Goal: Transaction & Acquisition: Subscribe to service/newsletter

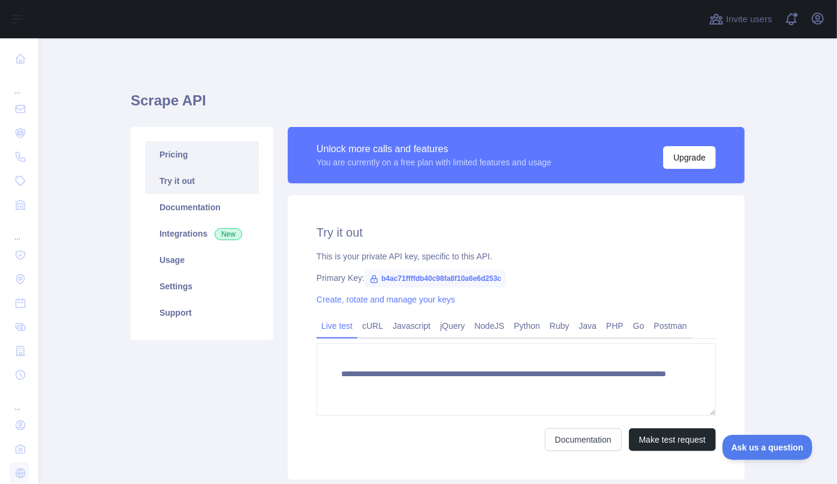
scroll to position [42, 0]
click at [307, 61] on div "**********" at bounding box center [438, 303] width 614 height 531
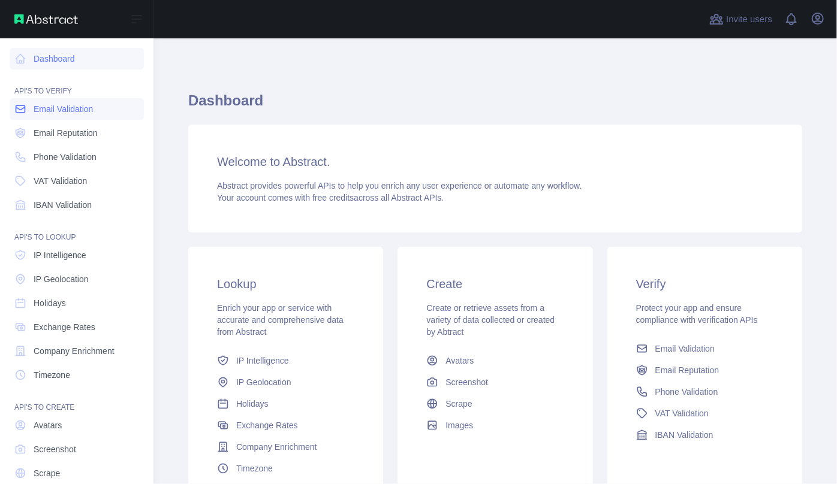
click at [64, 107] on span "Email Validation" at bounding box center [63, 109] width 59 height 12
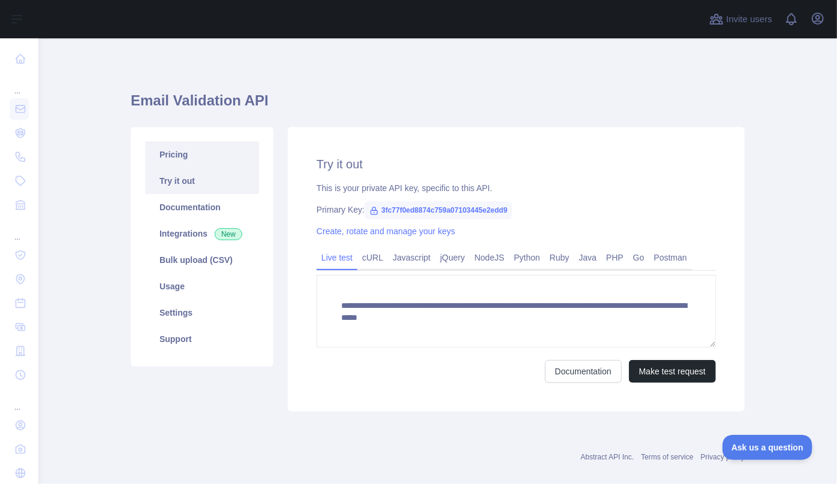
click at [189, 153] on link "Pricing" at bounding box center [202, 154] width 114 height 26
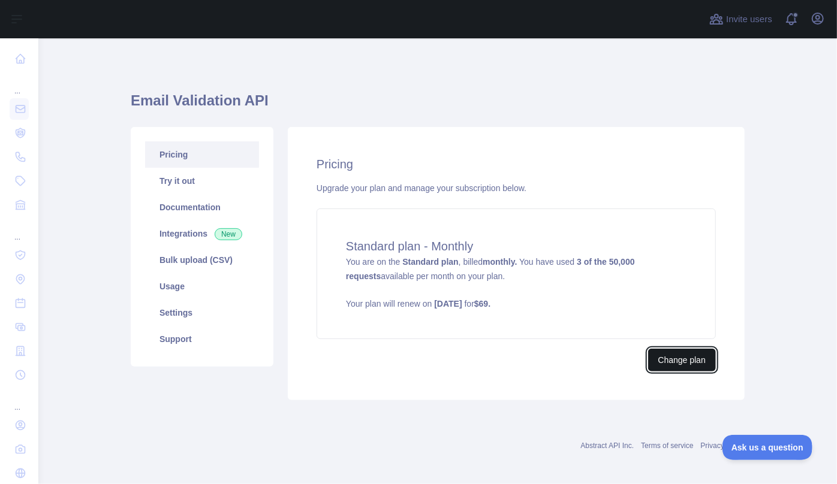
click at [662, 365] on button "Change plan" at bounding box center [682, 360] width 68 height 23
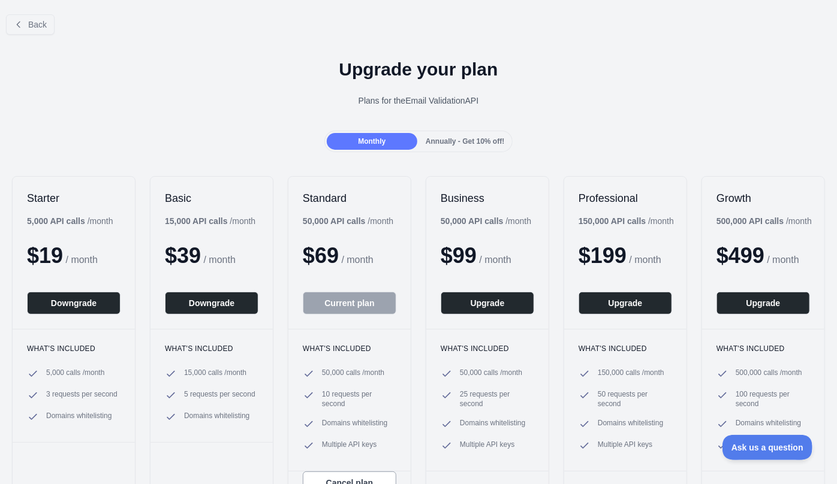
click at [448, 140] on span "Annually - Get 10% off!" at bounding box center [465, 141] width 79 height 8
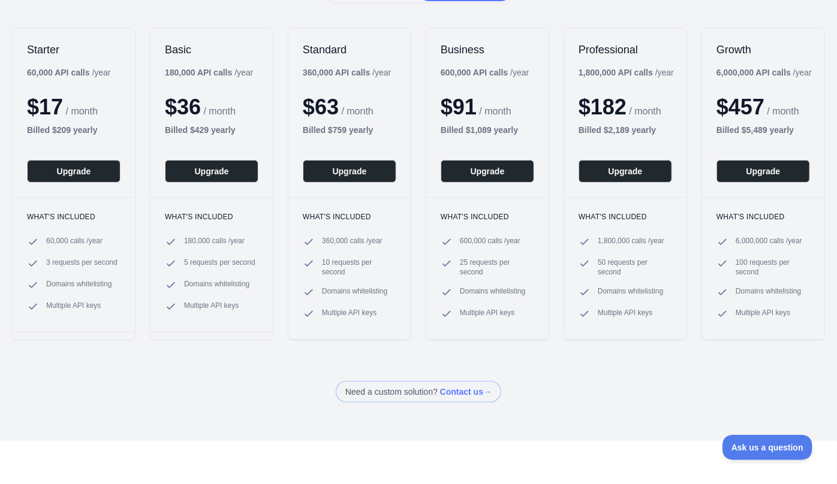
scroll to position [109, 0]
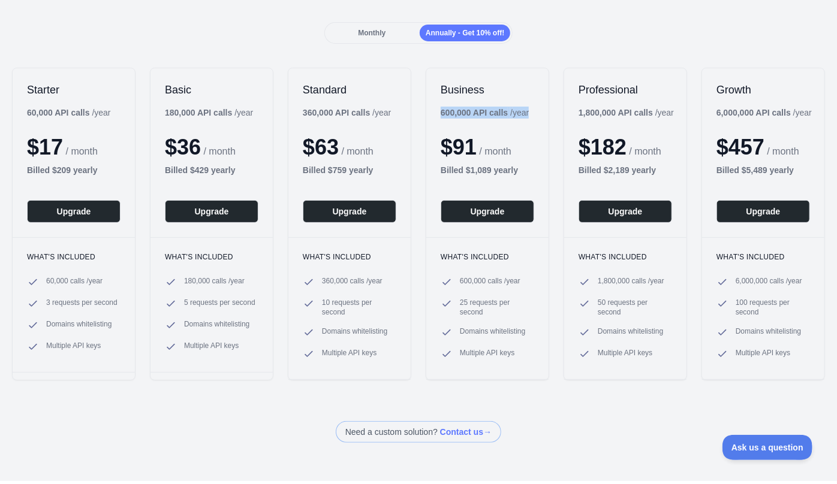
click at [437, 113] on div "Business 600,000 API calls / year $ 91 / month Billed $ 1,089 yearly Upgrade" at bounding box center [487, 152] width 122 height 169
click at [473, 142] on div "$ 91 / month" at bounding box center [488, 147] width 94 height 24
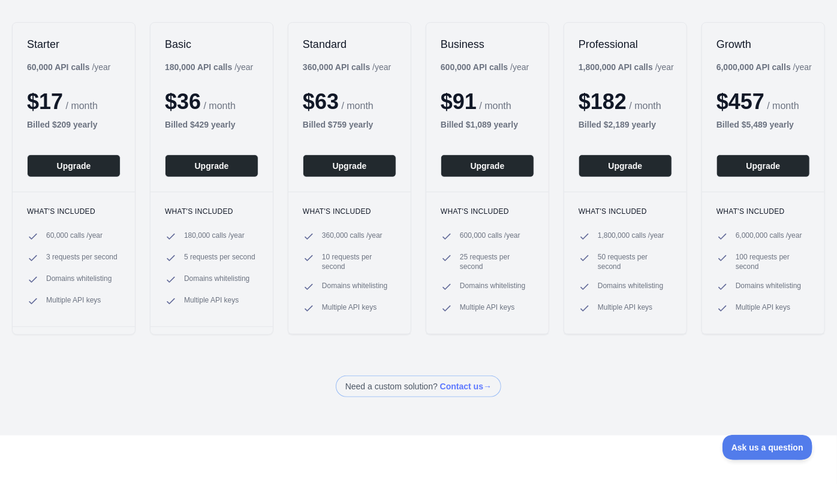
scroll to position [54, 0]
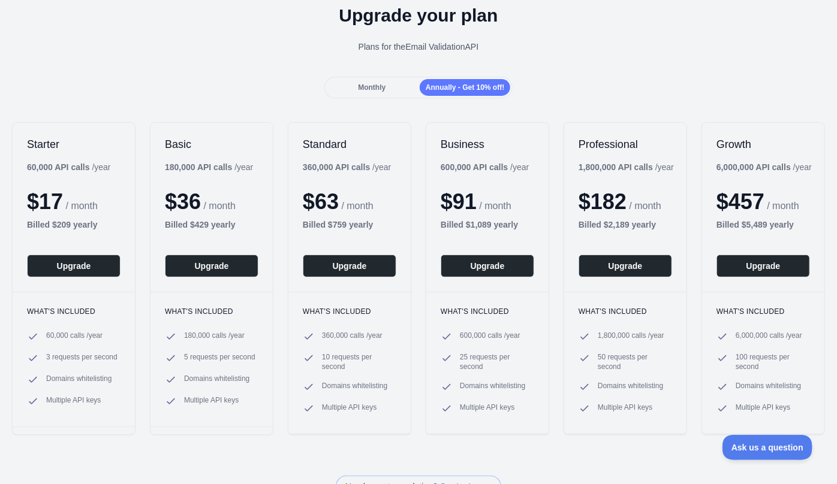
click at [379, 91] on div "Monthly" at bounding box center [372, 87] width 91 height 17
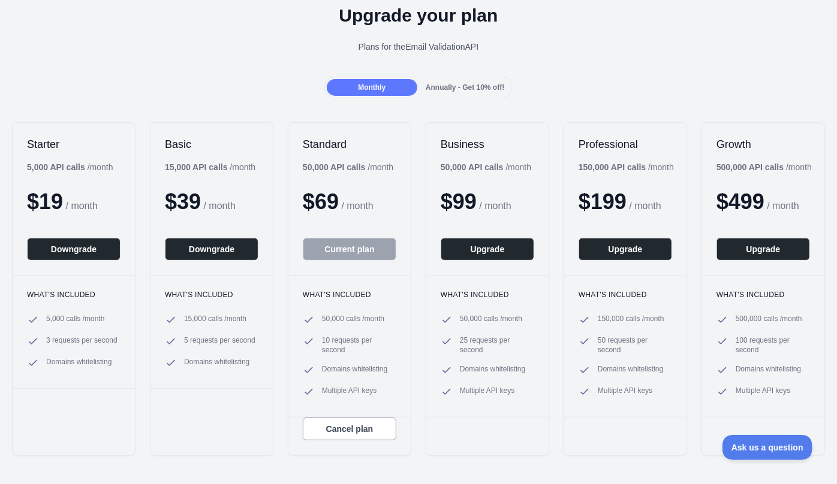
click at [481, 88] on span "Annually - Get 10% off!" at bounding box center [465, 87] width 79 height 8
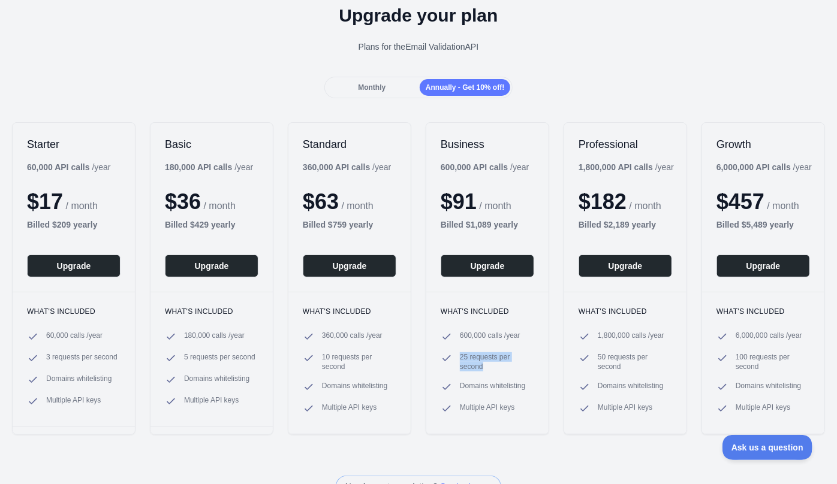
drag, startPoint x: 478, startPoint y: 366, endPoint x: 453, endPoint y: 359, distance: 26.4
click at [453, 359] on li "25 requests per second" at bounding box center [488, 362] width 94 height 19
click at [551, 332] on div "Starter 60,000 API calls / year $ 17 / month Billed $ 209 yearly Upgrade What's…" at bounding box center [418, 278] width 837 height 337
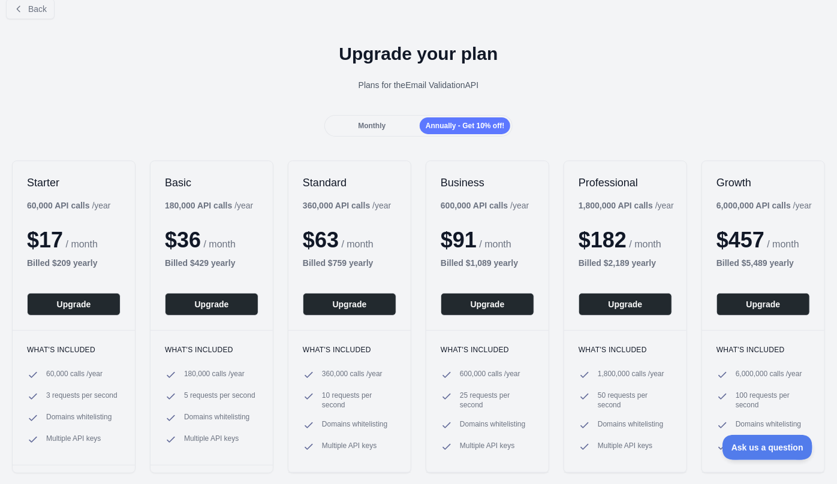
scroll to position [0, 0]
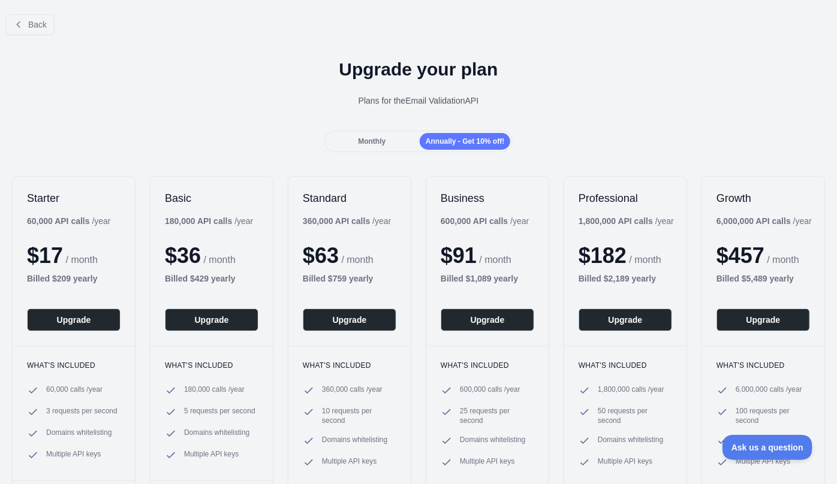
click at [605, 44] on div "Upgrade your plan Plans for the Email Validation API" at bounding box center [418, 87] width 837 height 86
